Goal: Information Seeking & Learning: Check status

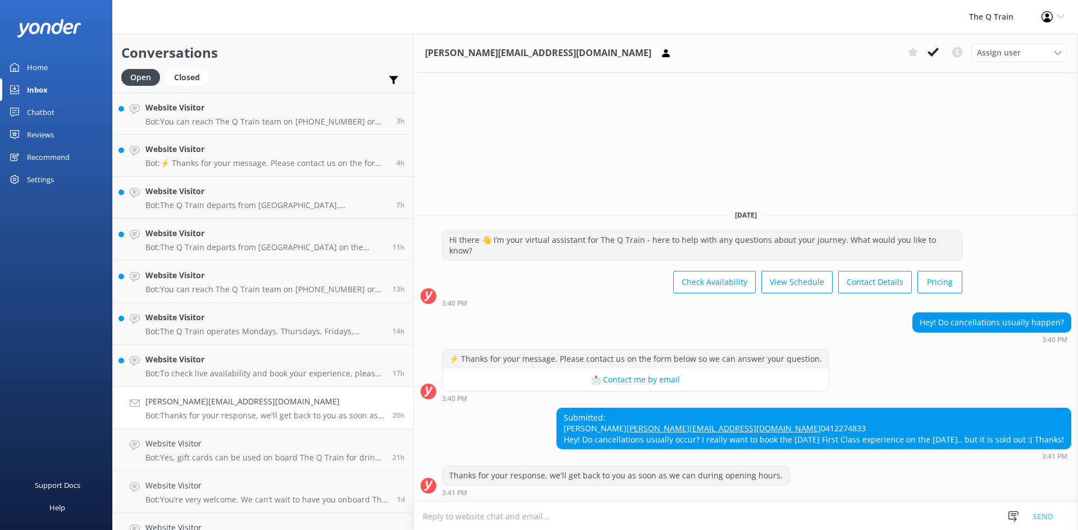
scroll to position [112, 0]
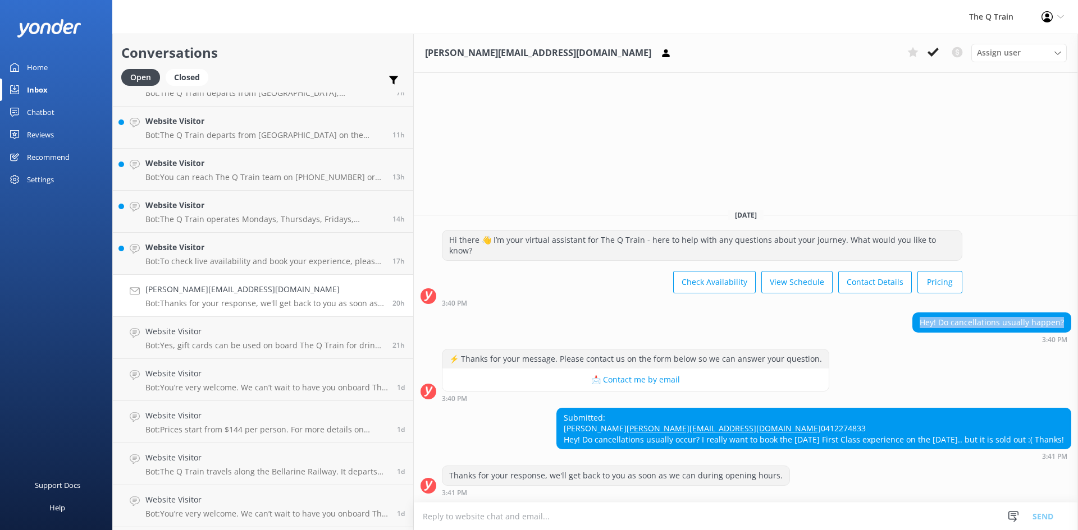
drag, startPoint x: 926, startPoint y: 302, endPoint x: 1067, endPoint y: 305, distance: 140.4
click at [1067, 313] on div "Hey! Do cancellations usually happen?" at bounding box center [992, 322] width 158 height 19
copy div "Hey! Do cancellations usually happen?"
click at [40, 111] on div "Chatbot" at bounding box center [41, 112] width 28 height 22
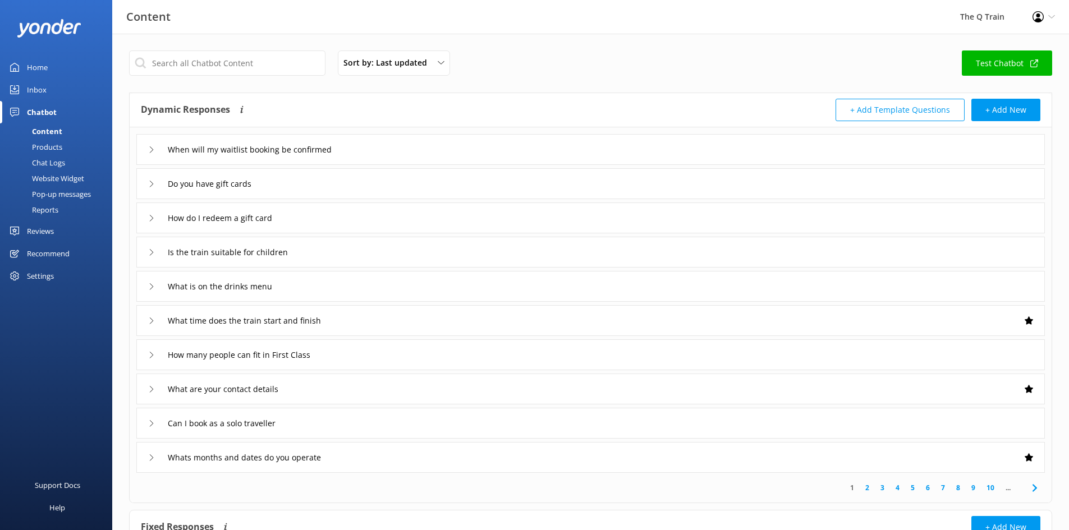
click at [40, 91] on div "Inbox" at bounding box center [37, 90] width 20 height 22
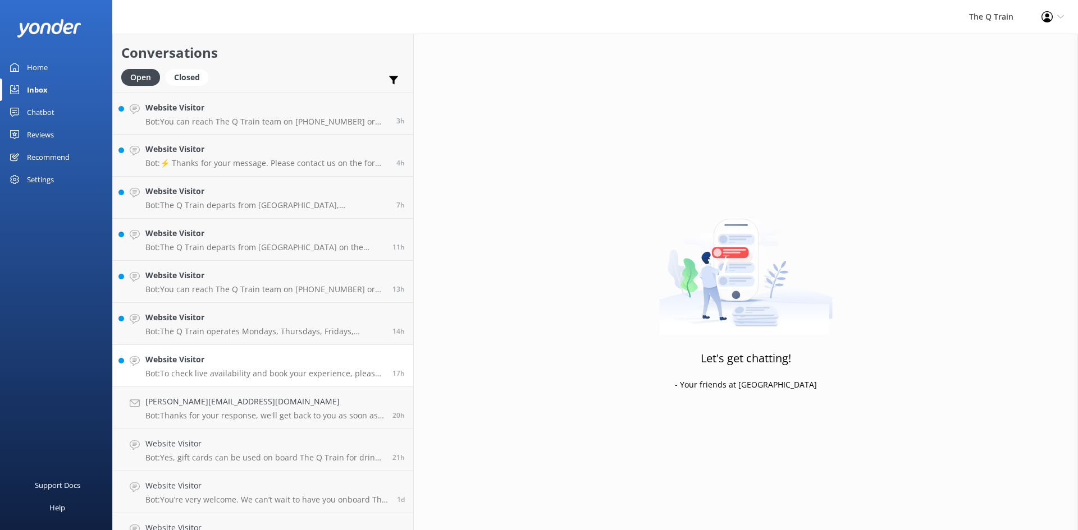
click at [193, 366] on h4 "Website Visitor" at bounding box center [264, 360] width 239 height 12
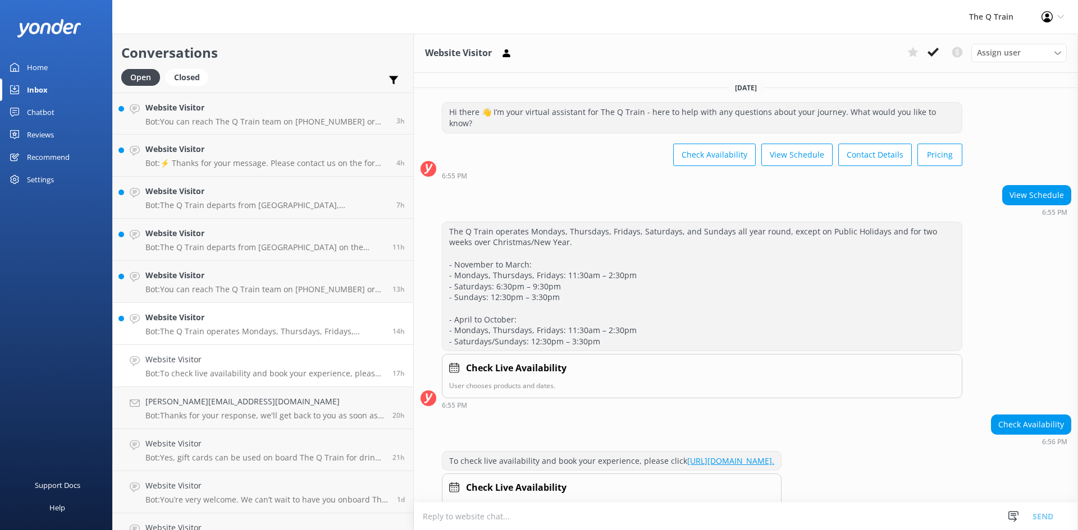
click at [175, 327] on p "Bot: The Q Train operates Mondays, Thursdays, Fridays, Saturdays, and Sundays a…" at bounding box center [264, 332] width 239 height 10
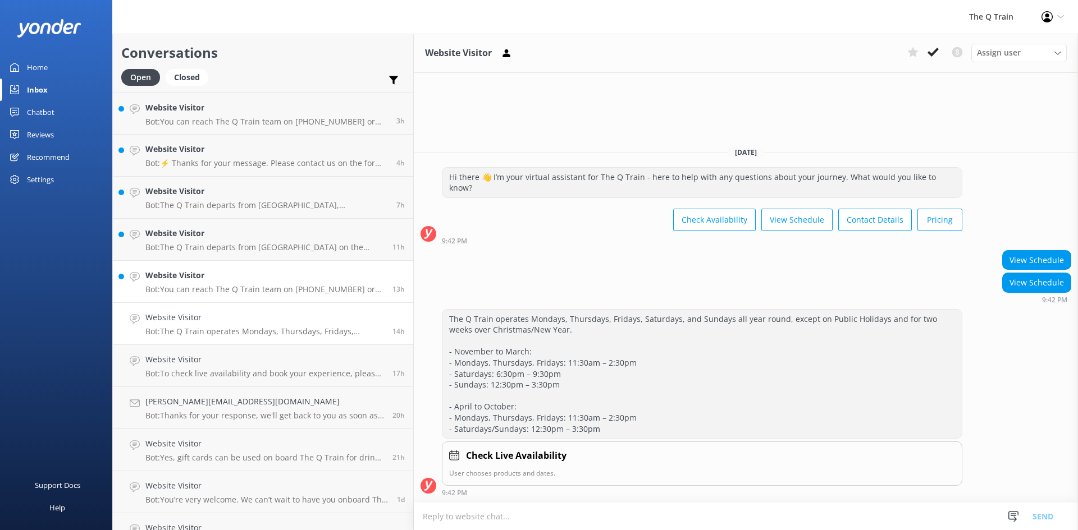
click at [198, 282] on div "Website Visitor Bot: You can reach The Q Train team on [PHONE_NUMBER] or email …" at bounding box center [264, 281] width 239 height 25
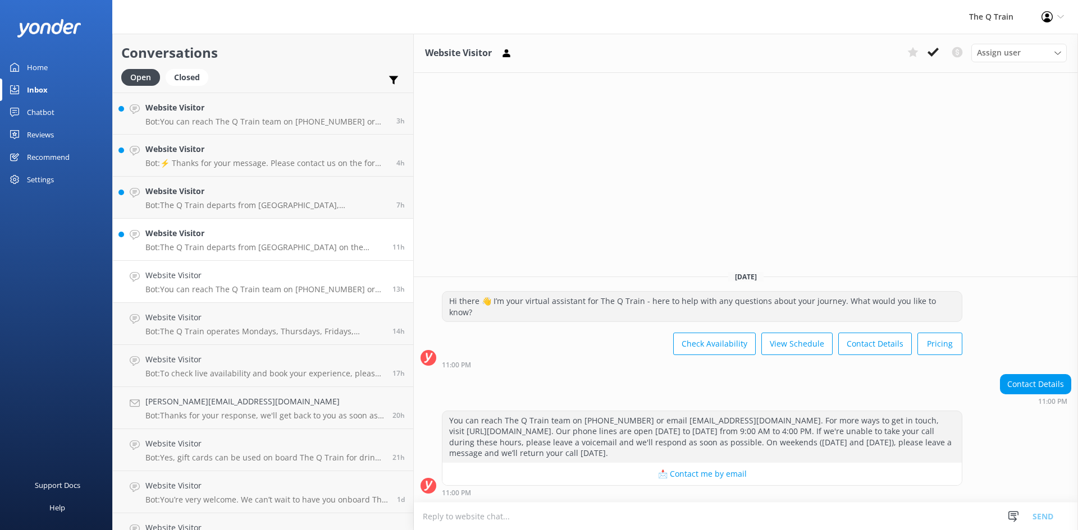
click at [205, 239] on h4 "Website Visitor" at bounding box center [264, 233] width 239 height 12
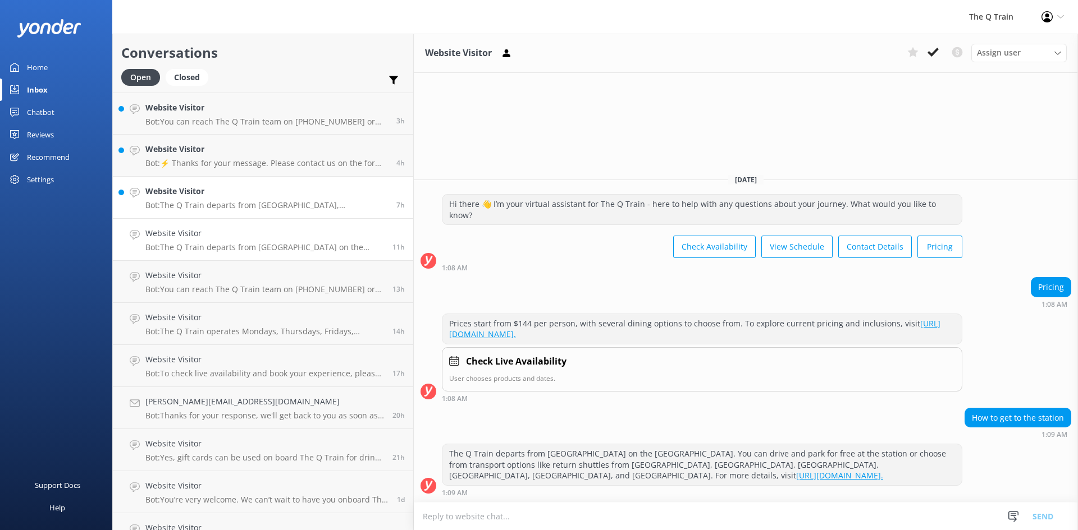
click at [196, 194] on h4 "Website Visitor" at bounding box center [266, 191] width 242 height 12
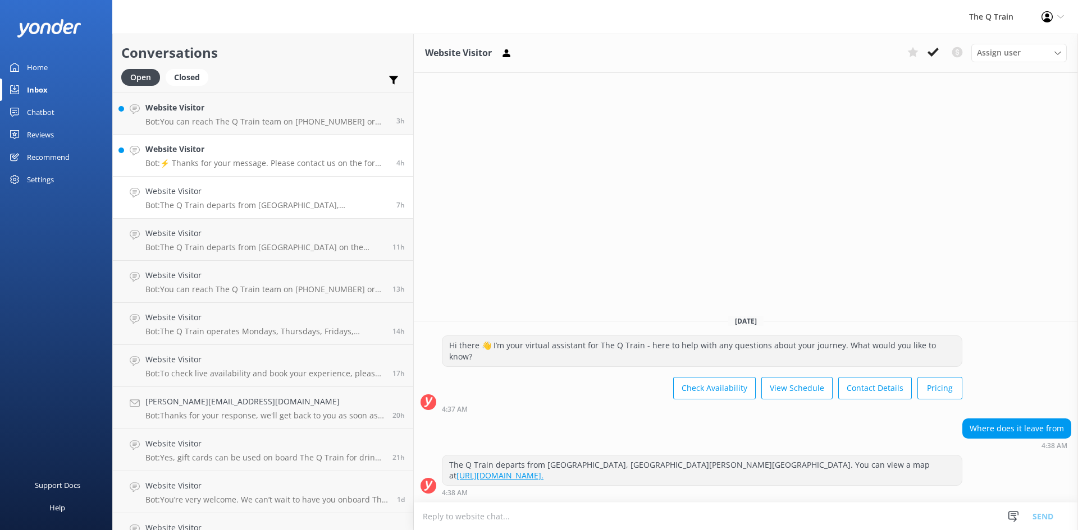
click at [211, 159] on p "Bot: ⚡ Thanks for your message. Please contact us on the form below so we can a…" at bounding box center [266, 163] width 242 height 10
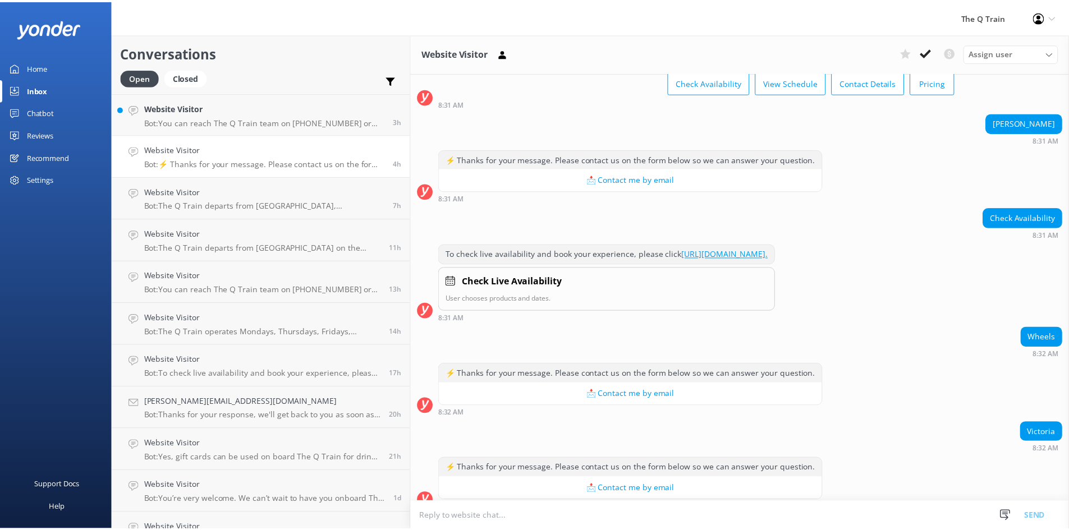
scroll to position [76, 0]
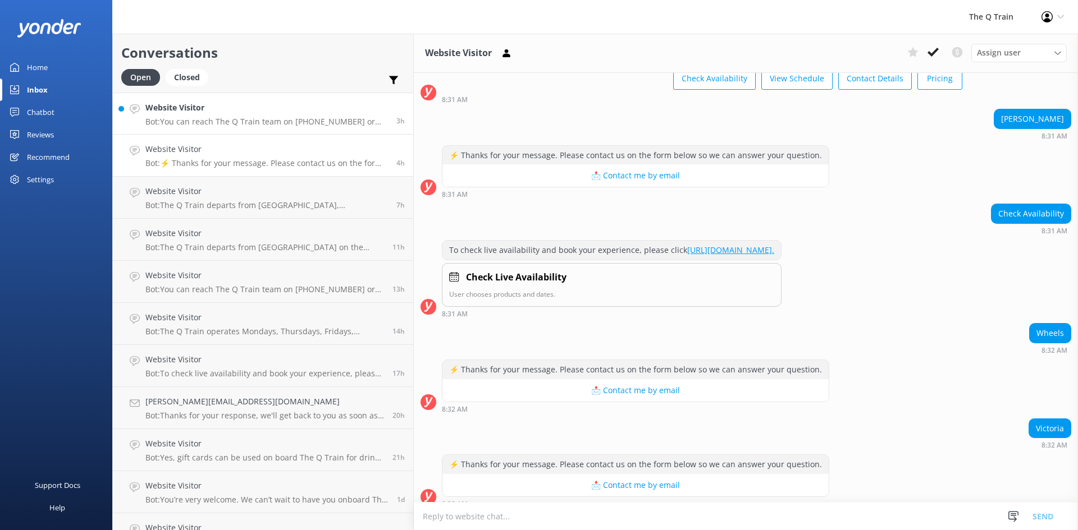
click at [203, 113] on h4 "Website Visitor" at bounding box center [266, 108] width 242 height 12
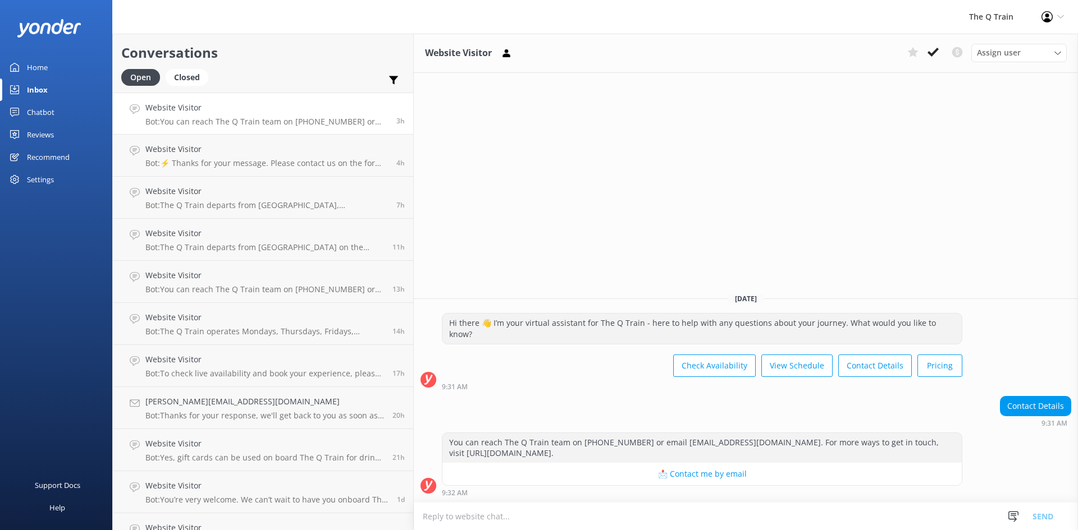
click at [34, 67] on div "Home" at bounding box center [37, 67] width 21 height 22
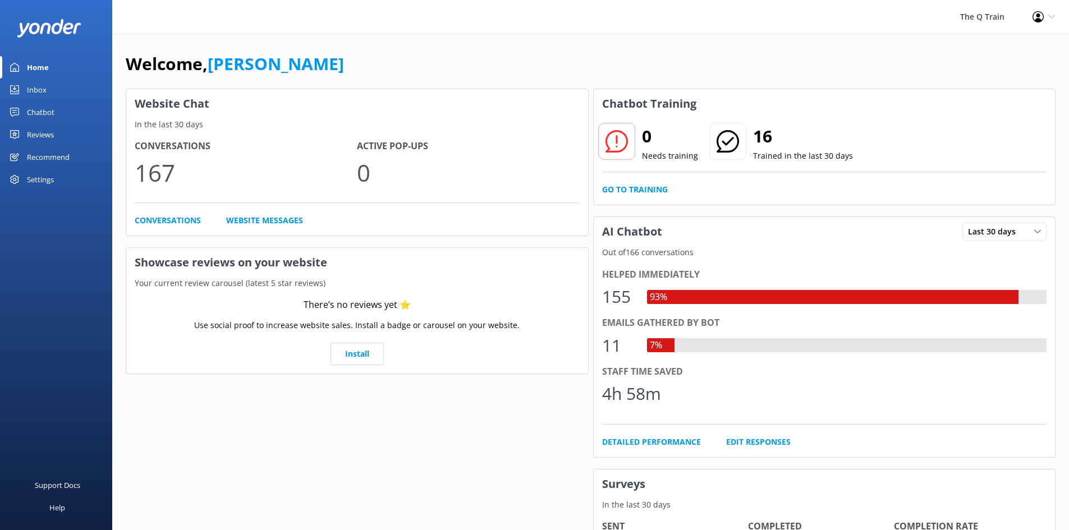
click at [520, 473] on div "Website Chat In the last 30 days Conversations 167 Active Pop-ups 0 Conversatio…" at bounding box center [357, 402] width 468 height 632
click at [43, 115] on div "Chatbot" at bounding box center [41, 112] width 28 height 22
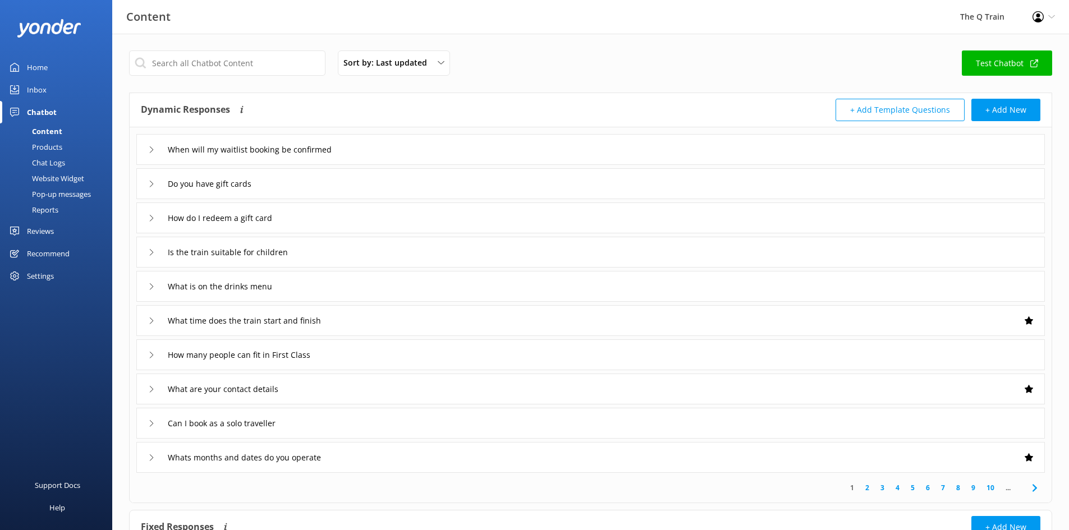
click at [51, 209] on div "Reports" at bounding box center [33, 210] width 52 height 16
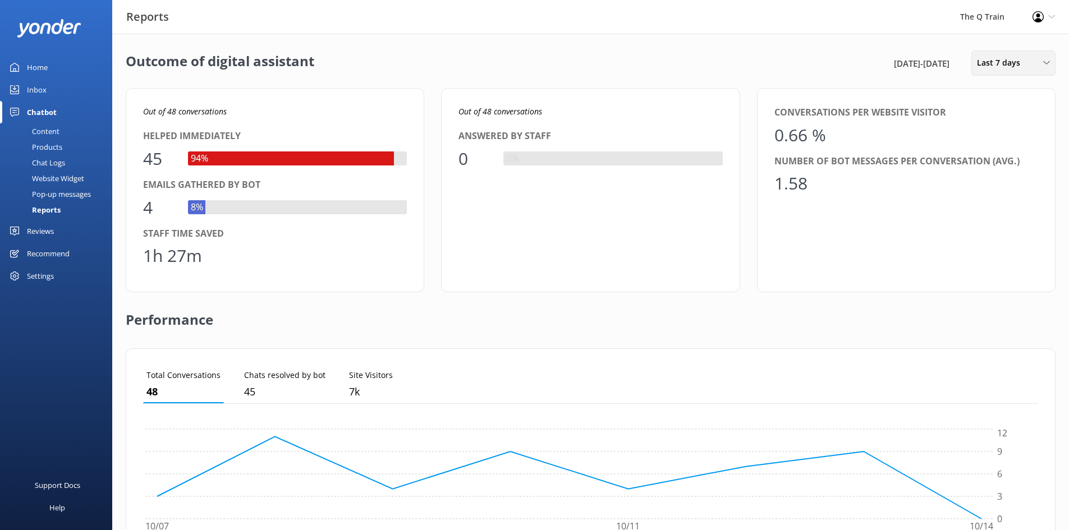
click at [1017, 71] on div "Last 7 days Last 7 days Last 30 days Last month Last 90 days Last 180 days Cust…" at bounding box center [1014, 63] width 84 height 25
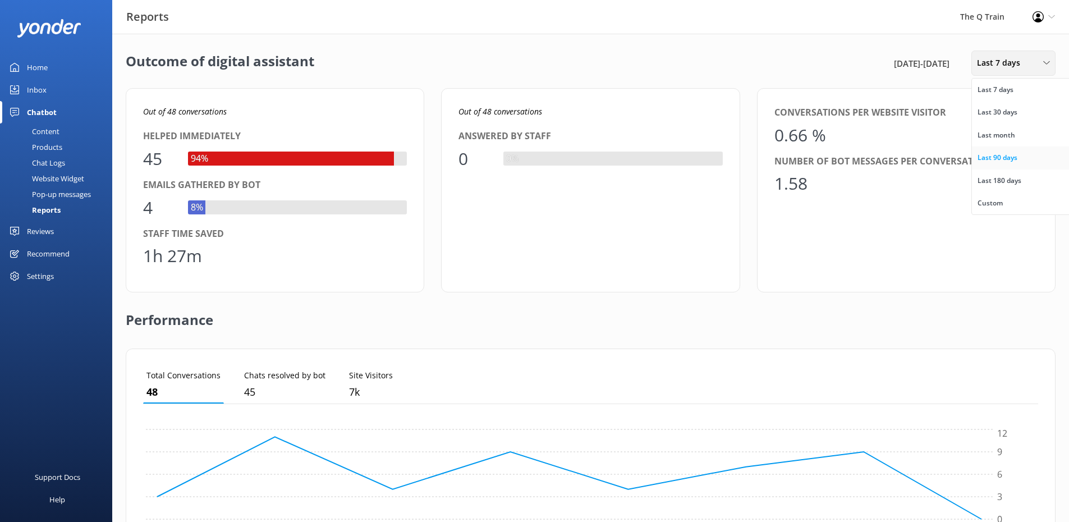
click at [997, 160] on div "Last 90 days" at bounding box center [998, 157] width 40 height 11
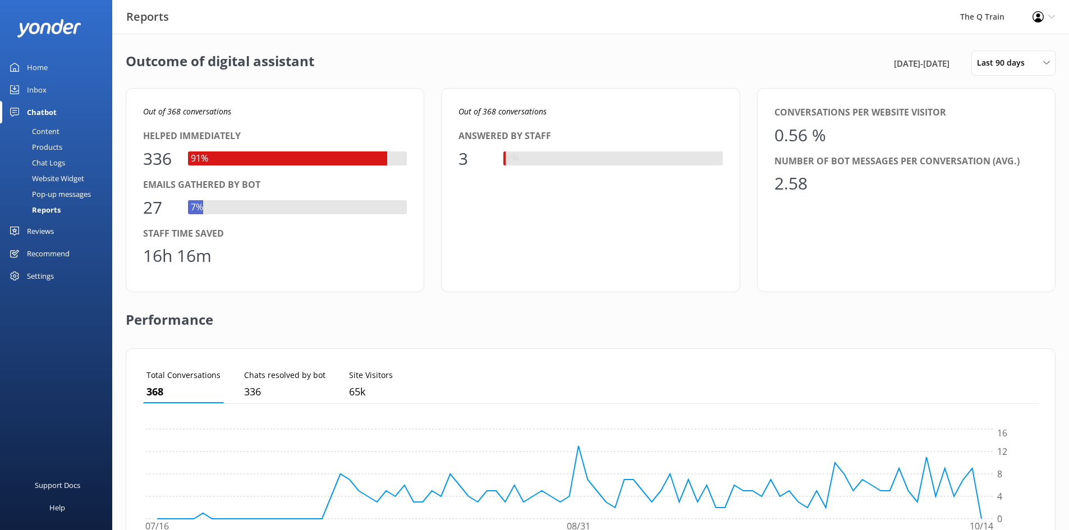
click at [36, 72] on div "Home" at bounding box center [37, 67] width 21 height 22
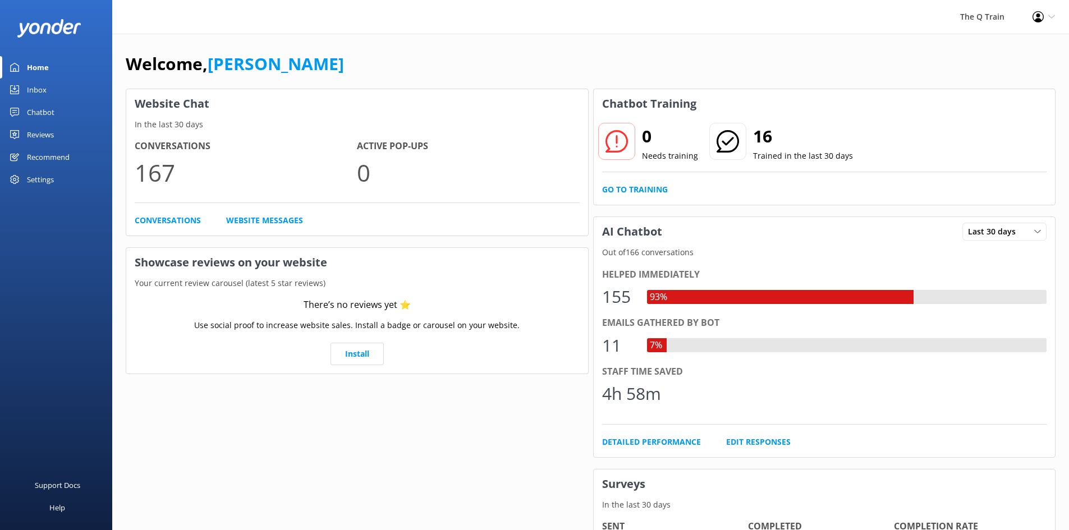
click at [603, 21] on div "The Q Train Profile Settings Logout" at bounding box center [534, 17] width 1069 height 34
